Goal: Information Seeking & Learning: Find specific fact

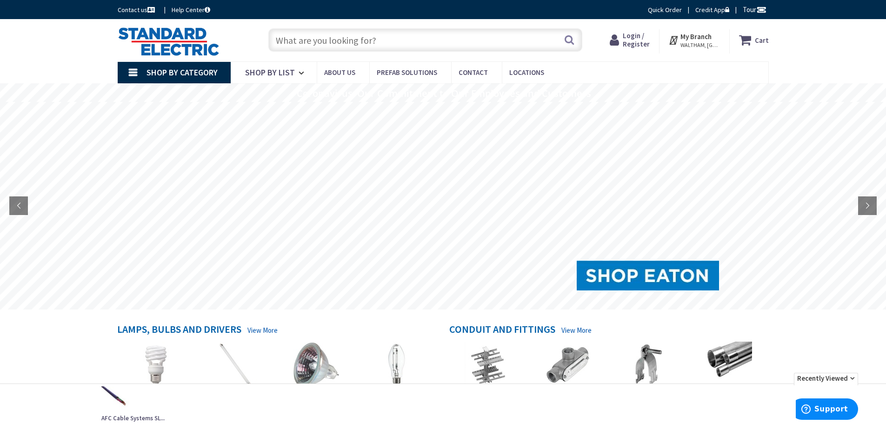
paste input "07768030908"
type input "07768030908"
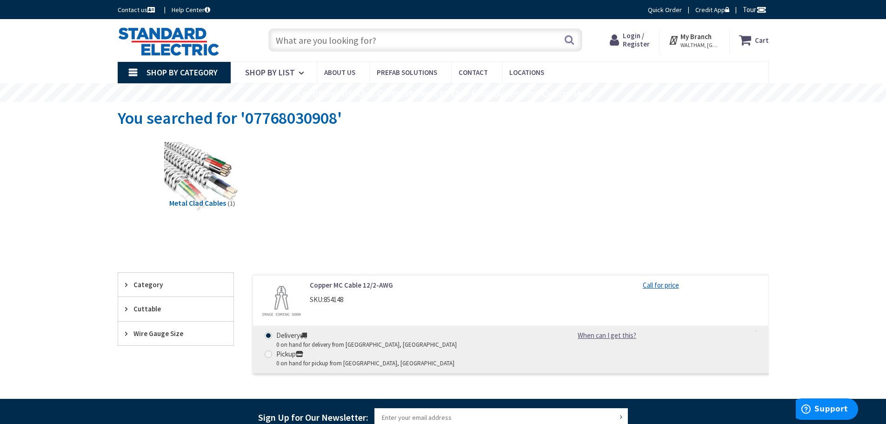
click at [359, 285] on link "Copper MC Cable 12/2-AWG" at bounding box center [428, 285] width 237 height 10
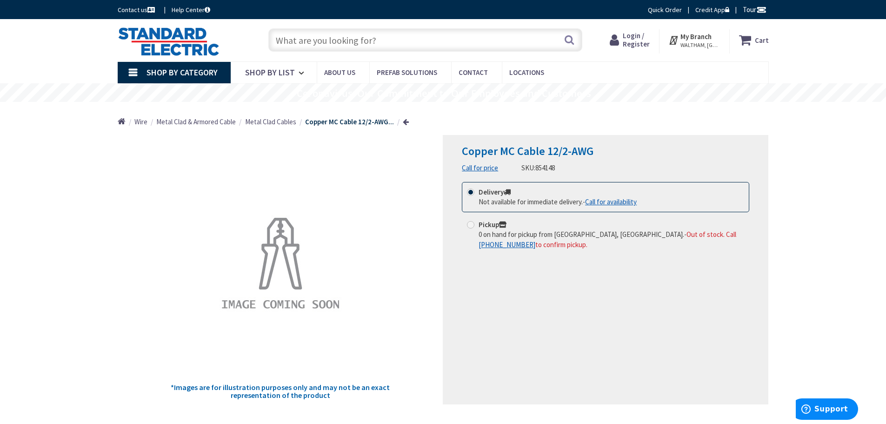
click at [415, 37] on input "text" at bounding box center [425, 39] width 314 height 23
paste input "07768030908"
type input "07768030908"
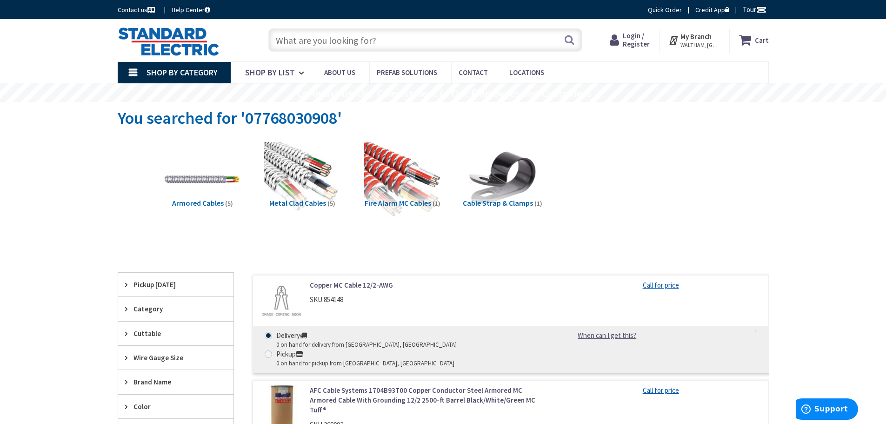
click at [636, 33] on span "Login / Register" at bounding box center [636, 39] width 27 height 17
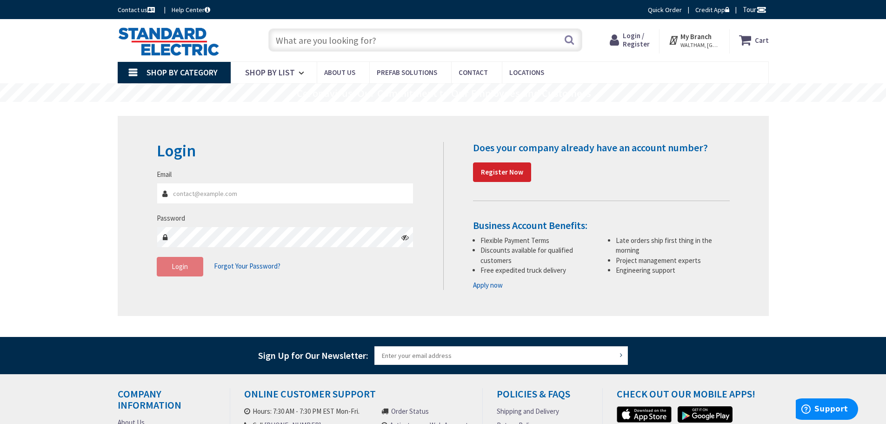
type input "[EMAIL_ADDRESS][DOMAIN_NAME]"
click at [174, 269] on span "Login" at bounding box center [180, 266] width 16 height 9
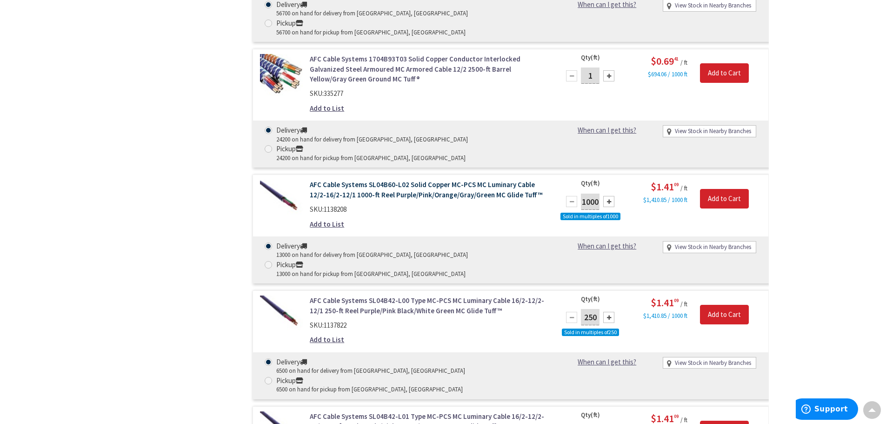
scroll to position [558, 0]
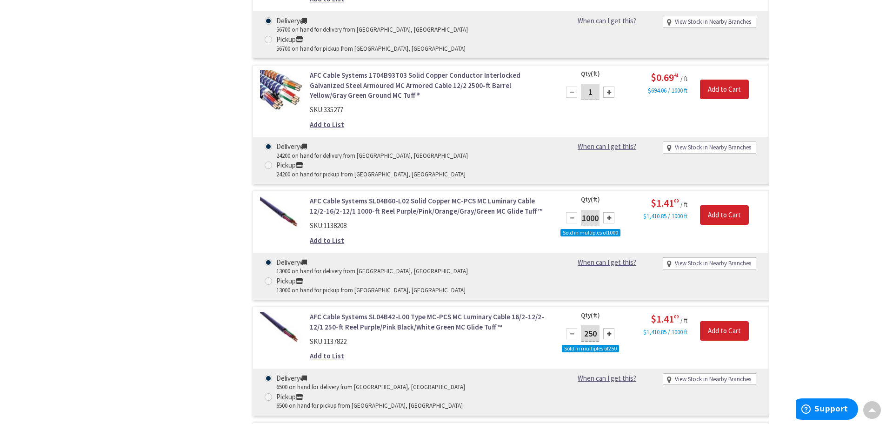
click at [386, 196] on link "AFC Cable Systems SL04B60-L02 Solid Copper MC-PCS MC Luminary Cable 12/2-16/2-1…" at bounding box center [428, 206] width 237 height 20
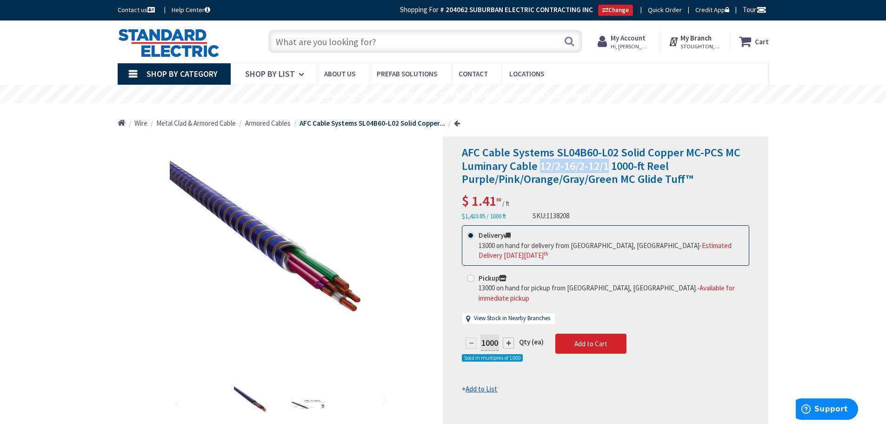
drag, startPoint x: 540, startPoint y: 167, endPoint x: 611, endPoint y: 169, distance: 70.8
click at [611, 169] on span "AFC Cable Systems SL04B60-L02 Solid Copper MC-PCS MC Luminary Cable 12/2-16/2-1…" at bounding box center [601, 165] width 279 height 41
copy span "12/2-16/2-12/1"
click at [365, 41] on input "text" at bounding box center [425, 41] width 314 height 23
paste input "12/2-16/2-12/1"
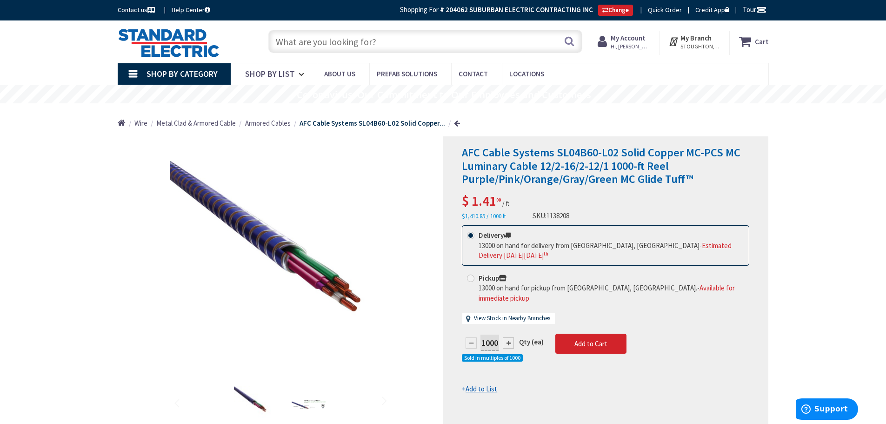
type input "12/2-16/2-12/1"
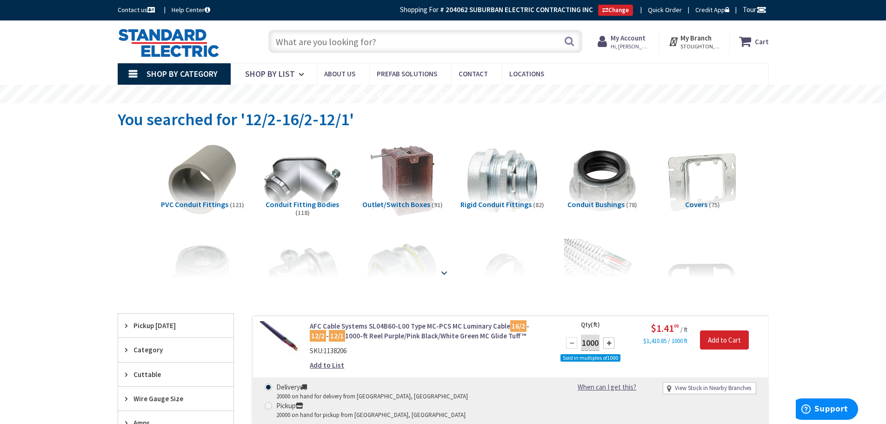
click at [446, 273] on strong at bounding box center [444, 273] width 11 height 10
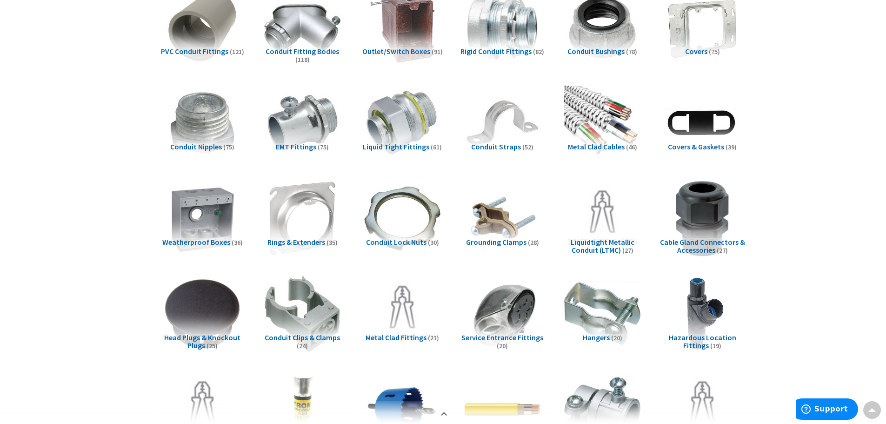
scroll to position [140, 0]
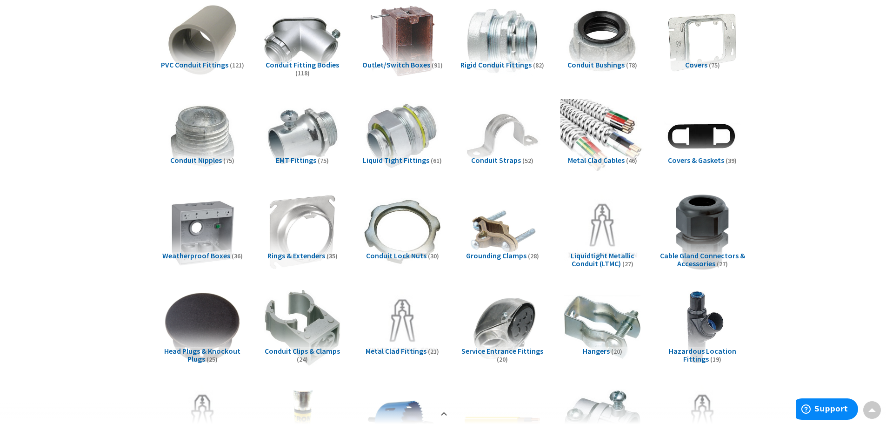
click at [583, 134] on img at bounding box center [602, 136] width 84 height 84
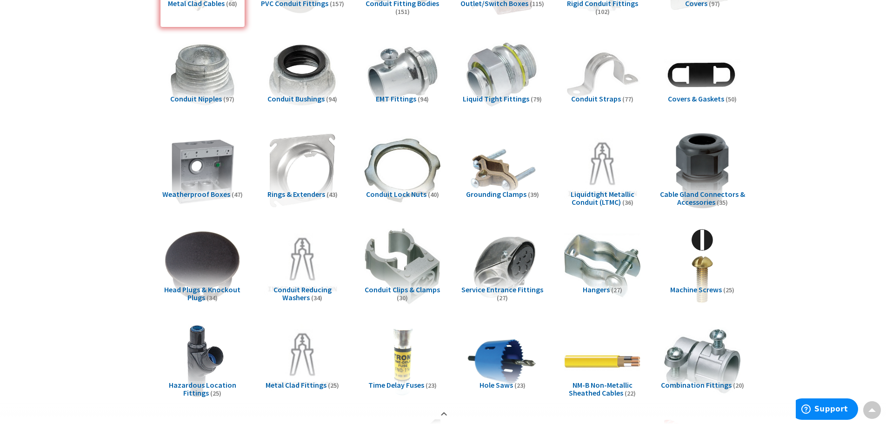
scroll to position [0, 0]
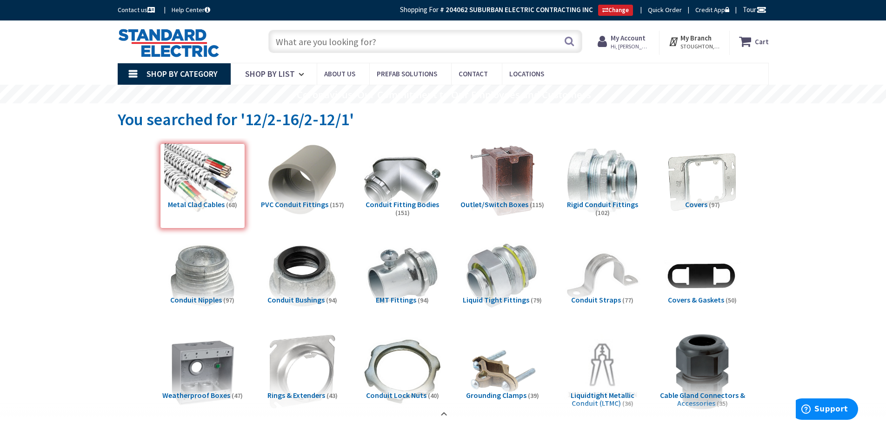
paste input "12/2-16/2-12/1"
type input "12/2-16/2-12/1"
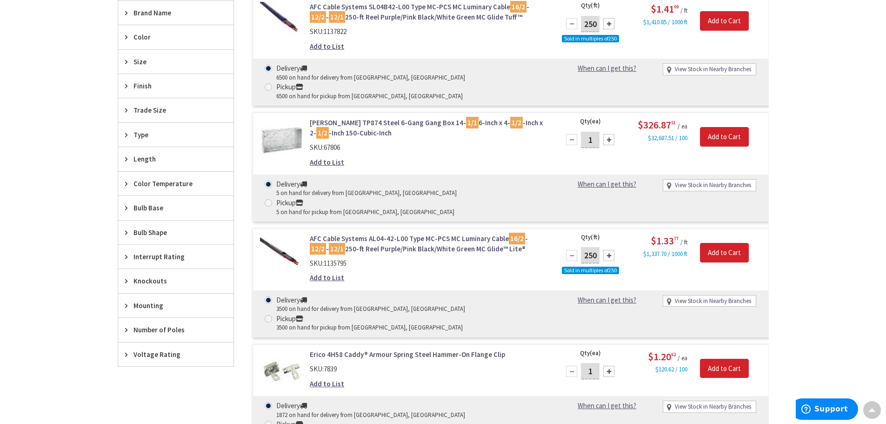
scroll to position [467, 0]
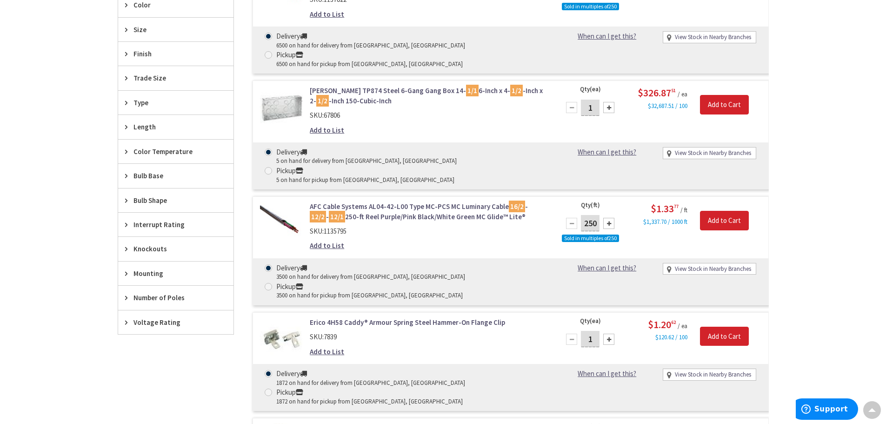
click at [366, 201] on link "AFC Cable Systems AL04-42-L00 Type MC-PCS MC Luminary Cable 16/2 - 12/2 - 12/1 …" at bounding box center [428, 211] width 237 height 20
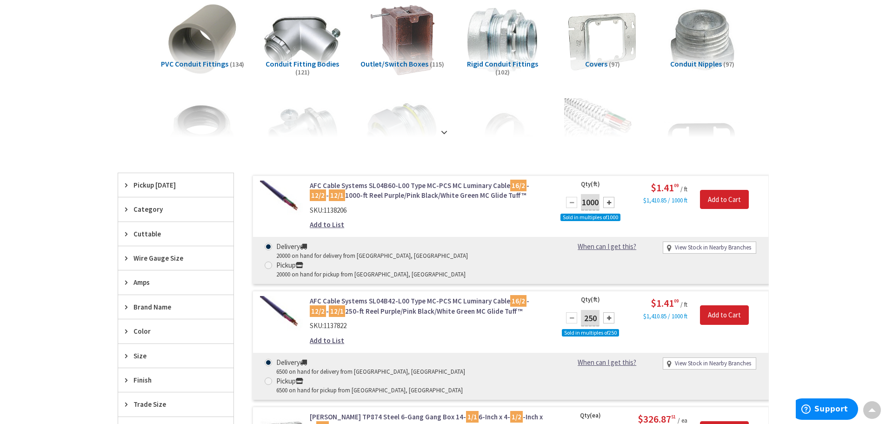
scroll to position [139, 0]
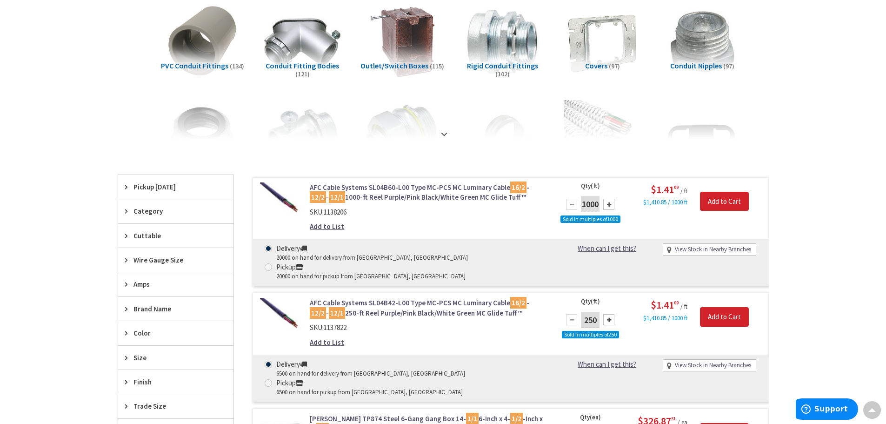
click at [430, 189] on link "AFC Cable Systems SL04B60-L00 Type MC-PCS MC Luminary Cable 16/2 - 12/2 - 12/1 …" at bounding box center [428, 192] width 237 height 20
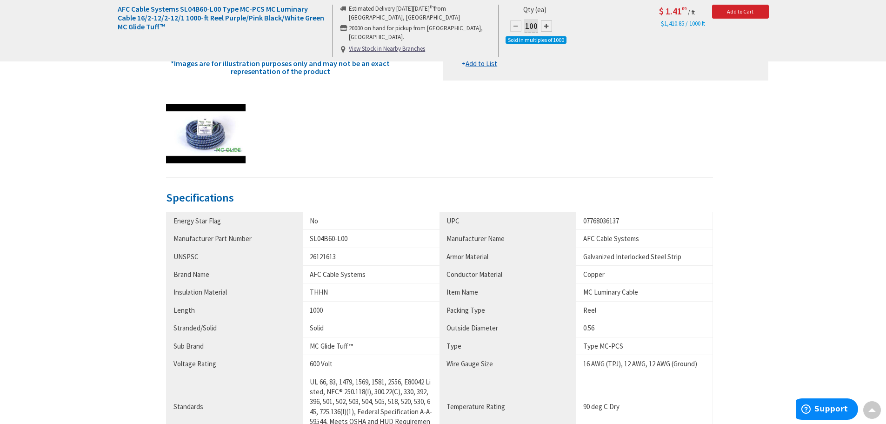
scroll to position [326, 0]
drag, startPoint x: 632, startPoint y: 221, endPoint x: 585, endPoint y: 222, distance: 47.5
click at [585, 222] on div "07768036137" at bounding box center [644, 220] width 122 height 10
copy div "07768036137"
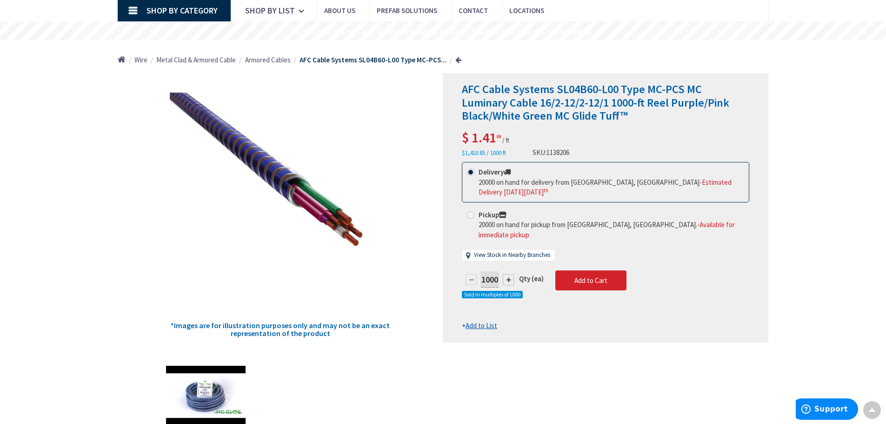
scroll to position [47, 0]
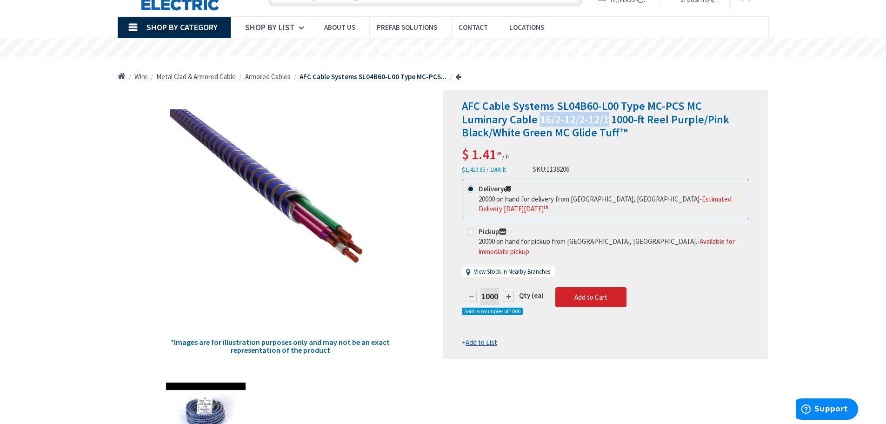
drag, startPoint x: 492, startPoint y: 120, endPoint x: 560, endPoint y: 120, distance: 68.4
click at [560, 120] on span "AFC Cable Systems SL04B60-L00 Type MC-PCS MC Luminary Cable 16/2-12/2-12/1 1000…" at bounding box center [596, 119] width 268 height 41
copy span "16/2-12/2-12/1"
click at [703, 105] on span "AFC Cable Systems SL04B60-L00 Type MC-PCS MC Luminary Cable 16/2-12/2-12/1 1000…" at bounding box center [596, 119] width 268 height 41
drag, startPoint x: 682, startPoint y: 106, endPoint x: 489, endPoint y: 117, distance: 192.9
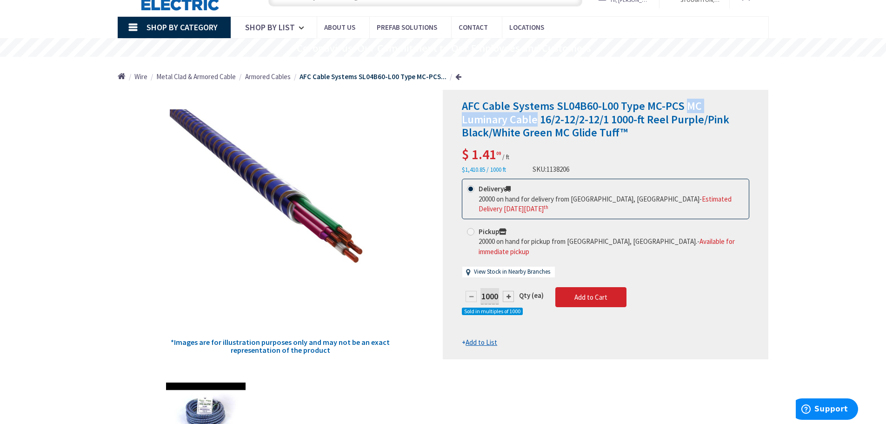
click at [489, 117] on span "AFC Cable Systems SL04B60-L00 Type MC-PCS MC Luminary Cable 16/2-12/2-12/1 1000…" at bounding box center [596, 119] width 268 height 41
copy span "MC Luminary Cable"
